Goal: Navigation & Orientation: Find specific page/section

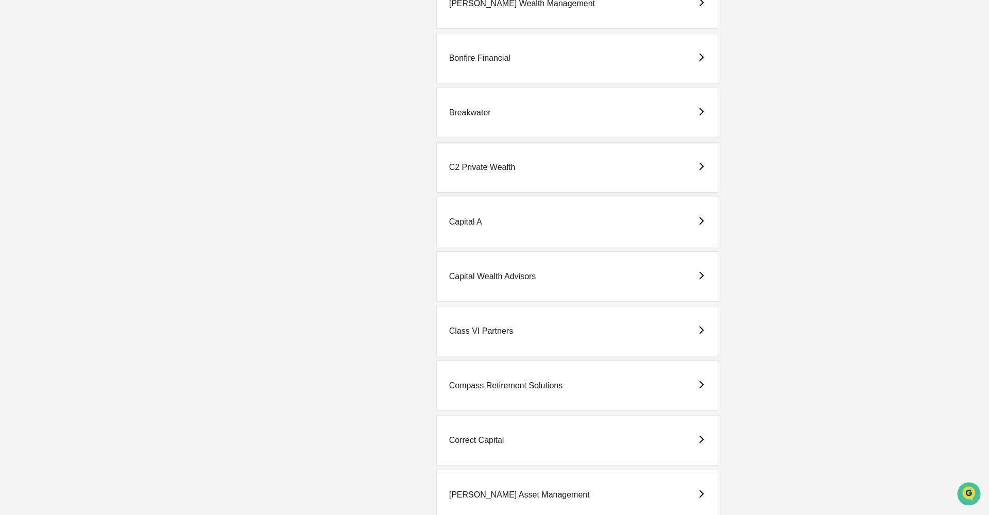
scroll to position [562, 0]
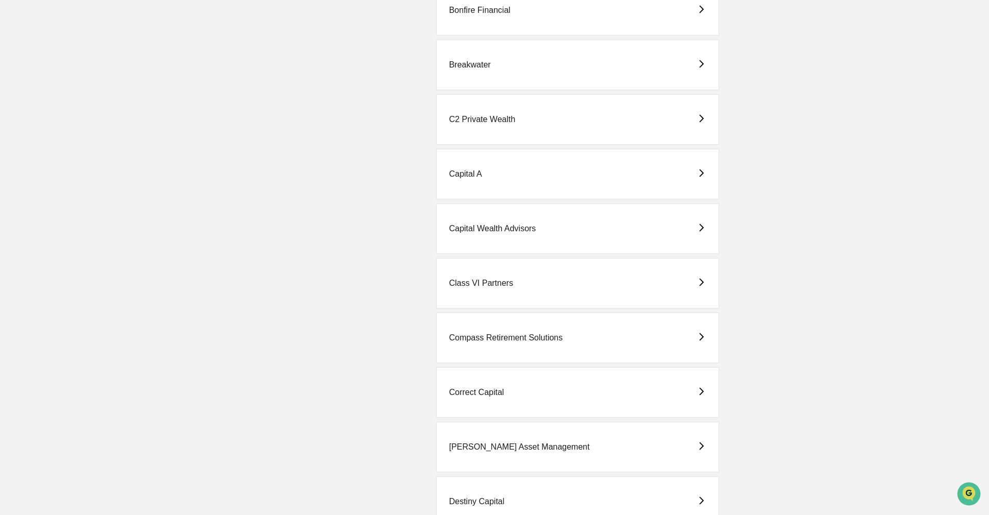
click at [495, 390] on div "Correct Capital" at bounding box center [476, 392] width 55 height 9
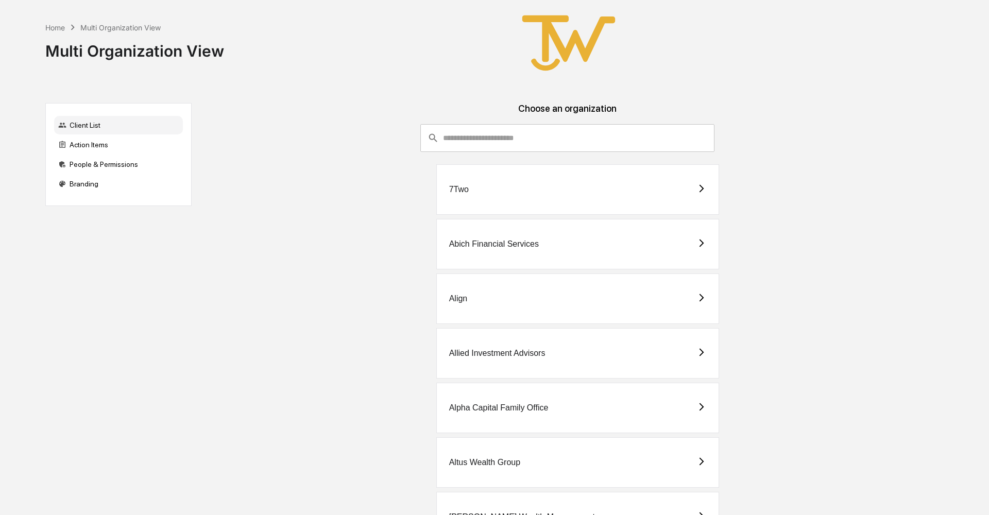
scroll to position [270, 0]
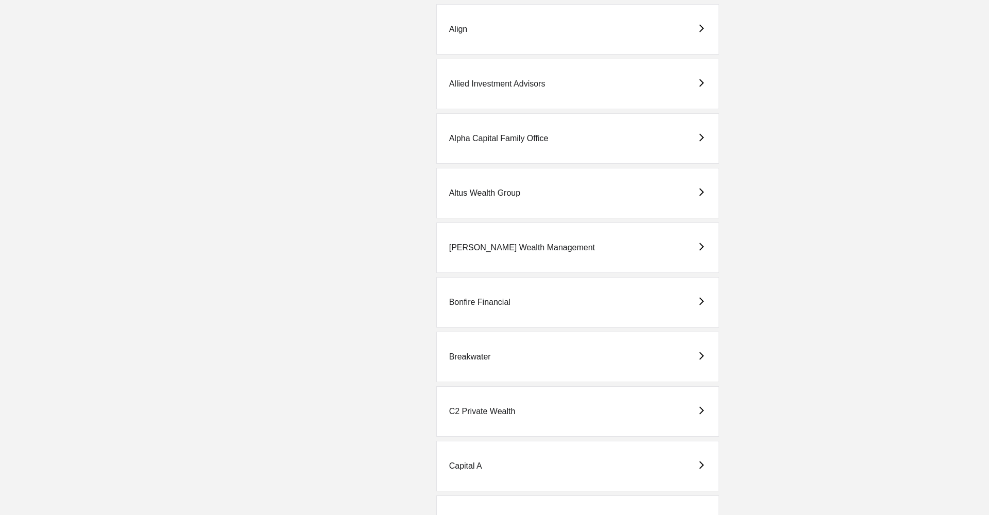
click at [475, 314] on div "Bonfire Financial" at bounding box center [577, 302] width 283 height 50
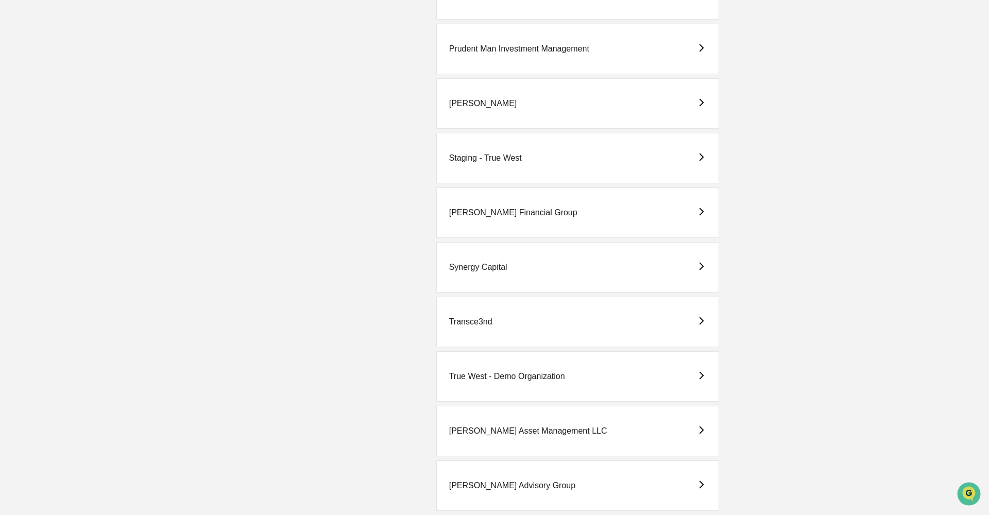
scroll to position [2326, 0]
click at [463, 324] on div "Transce3nd" at bounding box center [470, 321] width 43 height 9
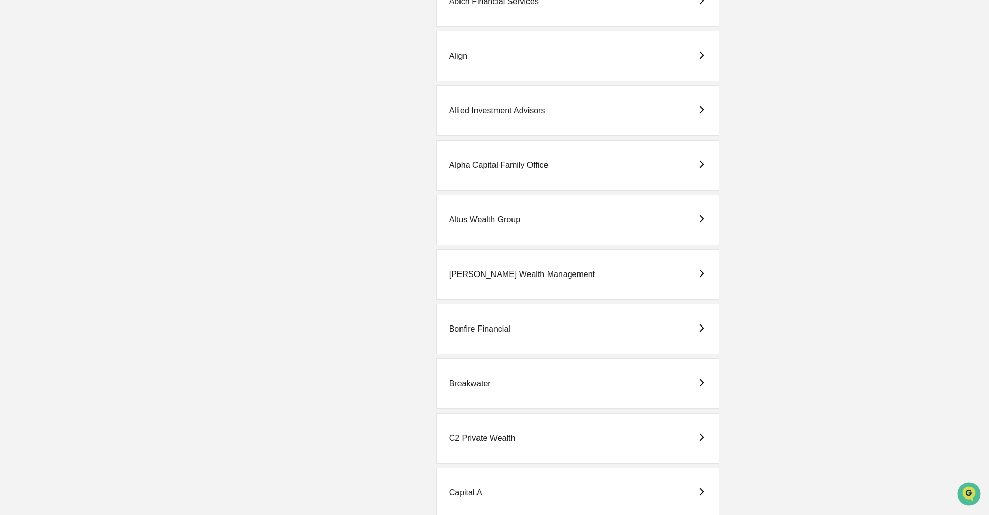
scroll to position [249, 0]
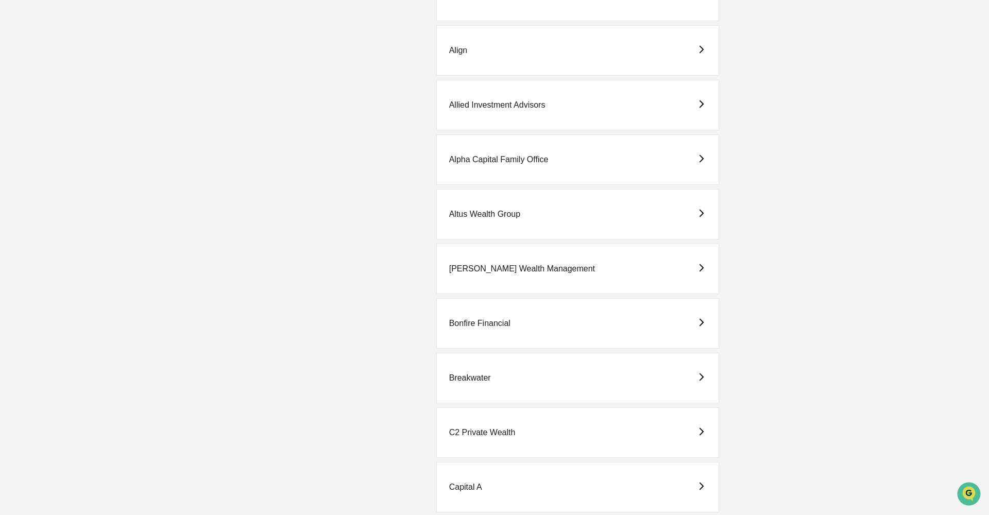
click at [469, 323] on div "Bonfire Financial" at bounding box center [479, 323] width 61 height 9
